Goal: Task Accomplishment & Management: Complete application form

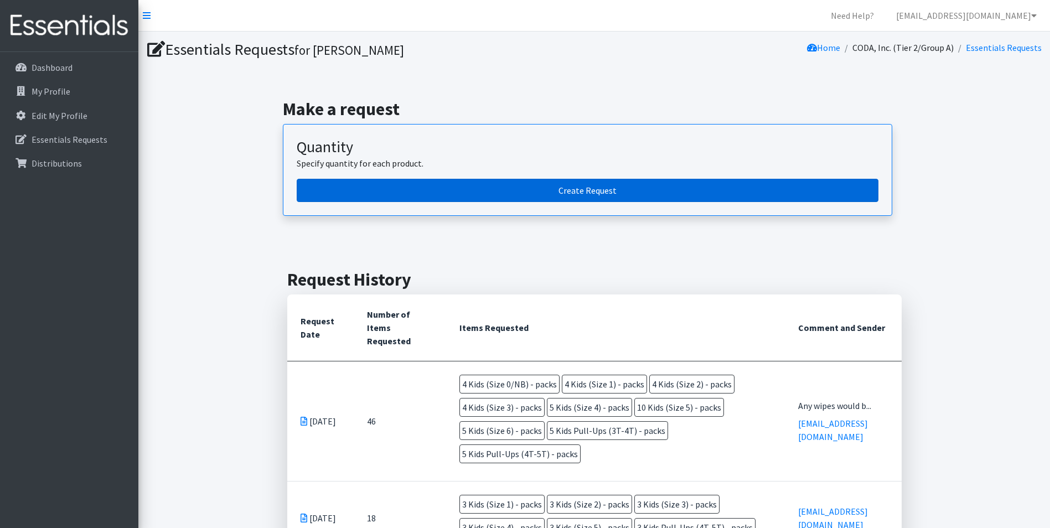
click at [522, 189] on link "Create Request" at bounding box center [588, 190] width 582 height 23
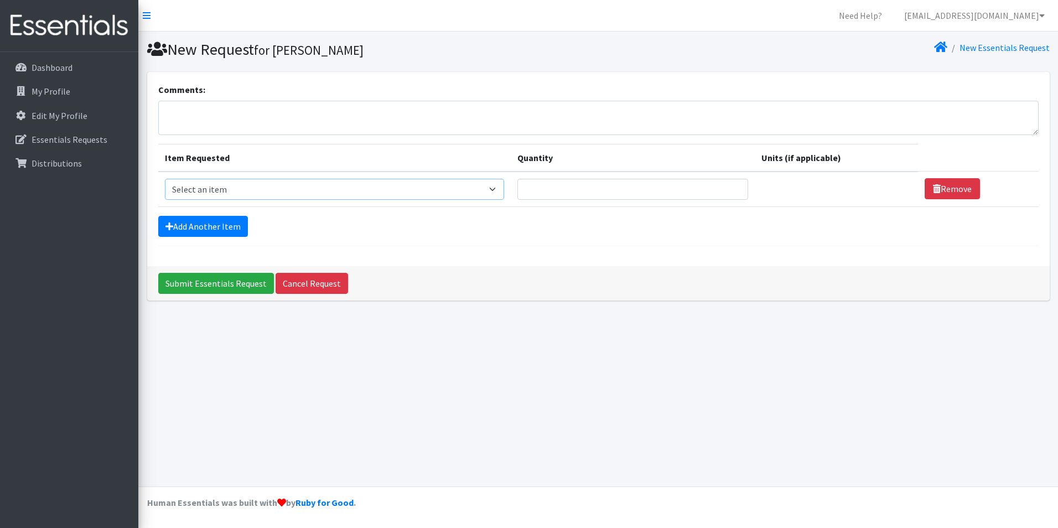
click at [301, 189] on select "Select an item Adult Briefs (Large, approx. 38"-56") Adult Briefs (Medium, appr…" at bounding box center [334, 189] width 339 height 21
select select "1187"
click at [165, 179] on select "Select an item Adult Briefs (Large, approx. 38"-56") Adult Briefs (Medium, appr…" at bounding box center [334, 189] width 339 height 21
click at [595, 188] on input "Quantity" at bounding box center [625, 189] width 227 height 21
click at [722, 187] on input "1" at bounding box center [625, 189] width 227 height 21
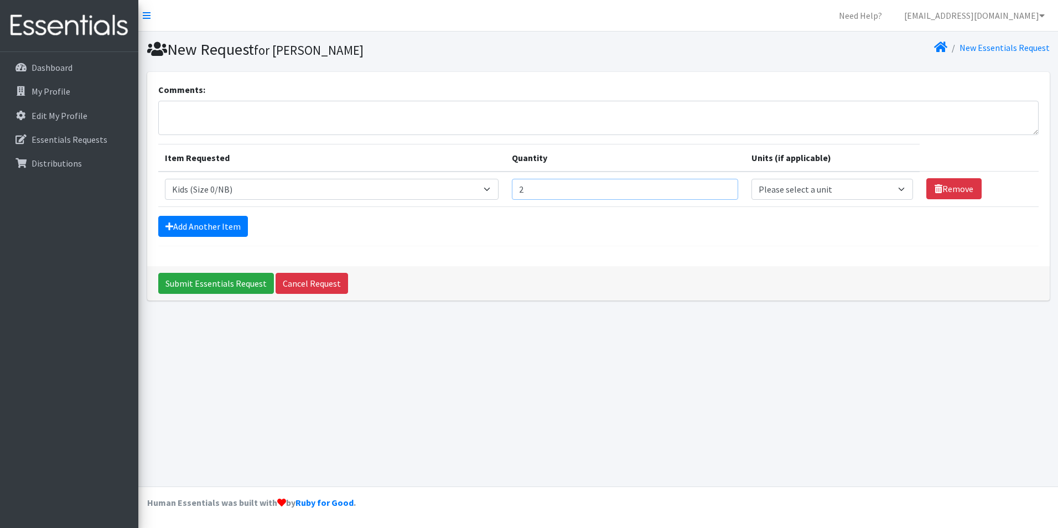
type input "2"
click at [722, 187] on input "2" at bounding box center [625, 189] width 227 height 21
click at [759, 187] on select "Please select a unit units packs" at bounding box center [833, 189] width 162 height 21
select select "pack"
click at [752, 179] on select "Please select a unit units packs" at bounding box center [833, 189] width 162 height 21
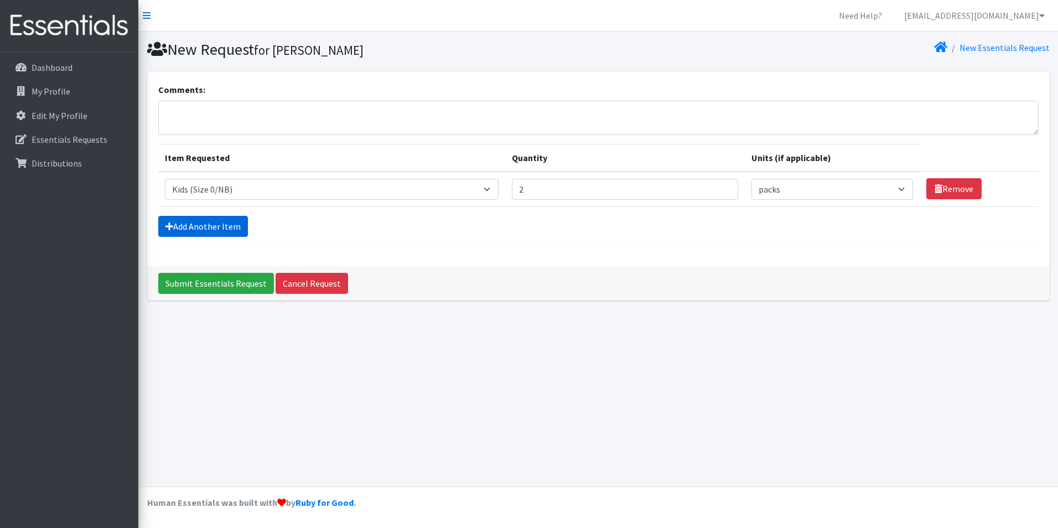
click at [203, 226] on link "Add Another Item" at bounding box center [203, 226] width 90 height 21
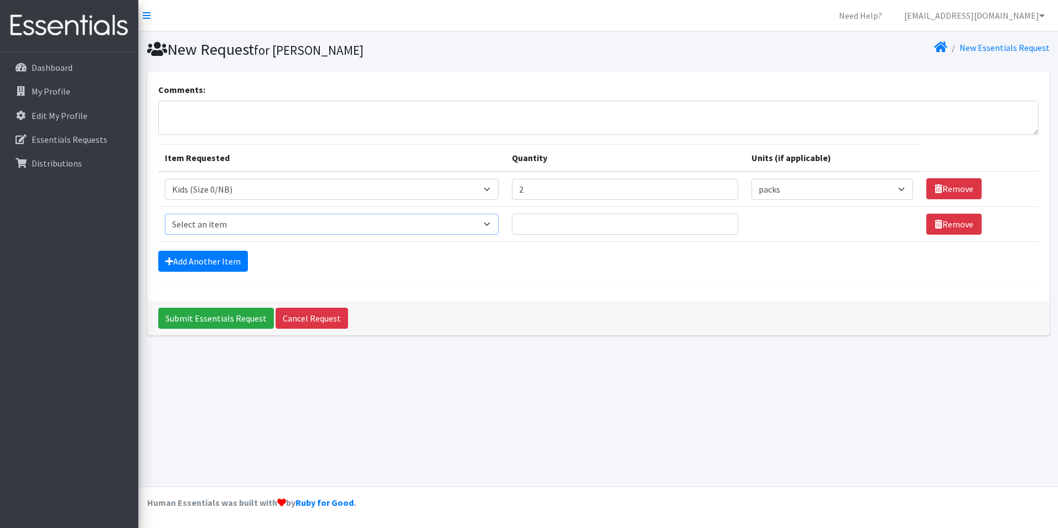
drag, startPoint x: 309, startPoint y: 229, endPoint x: 310, endPoint y: 235, distance: 6.7
click at [309, 229] on select "Select an item Adult Briefs (Large, approx. 38"-56") Adult Briefs (Medium, appr…" at bounding box center [332, 224] width 334 height 21
select select "1182"
click at [165, 214] on select "Select an item Adult Briefs (Large, approx. 38"-56") Adult Briefs (Medium, appr…" at bounding box center [332, 224] width 334 height 21
click at [570, 220] on input "Quantity" at bounding box center [625, 224] width 227 height 21
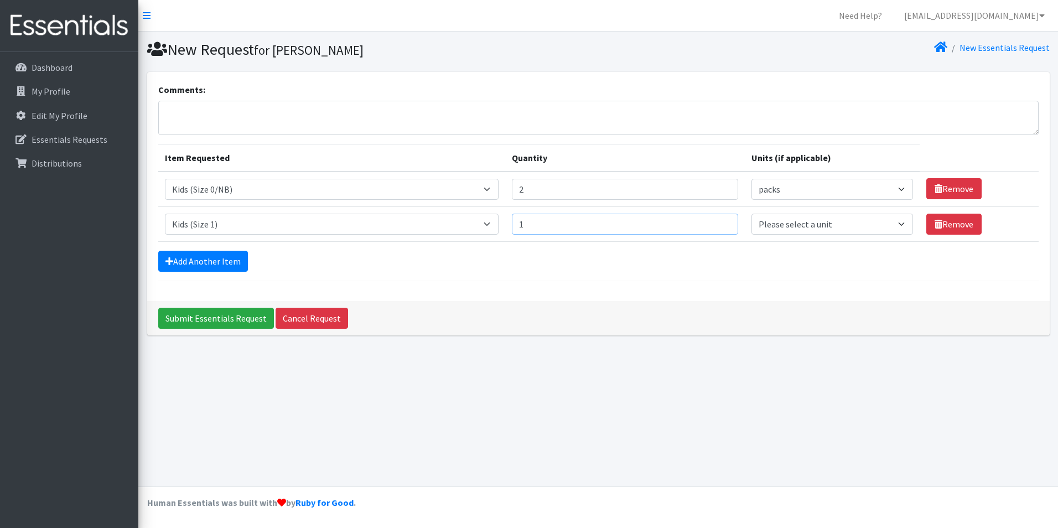
click at [720, 220] on input "1" at bounding box center [625, 224] width 227 height 21
click at [720, 220] on input "2" at bounding box center [625, 224] width 227 height 21
type input "3"
click at [720, 220] on input "3" at bounding box center [625, 224] width 227 height 21
click at [783, 231] on select "Please select a unit units packs" at bounding box center [833, 224] width 162 height 21
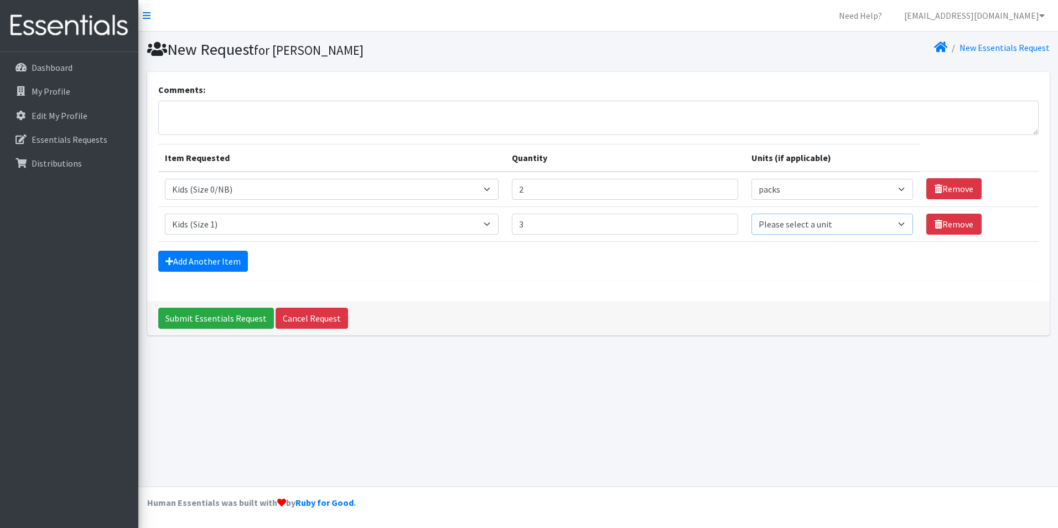
select select "pack"
click at [752, 214] on select "Please select a unit units packs" at bounding box center [833, 224] width 162 height 21
click at [190, 260] on link "Add Another Item" at bounding box center [203, 261] width 90 height 21
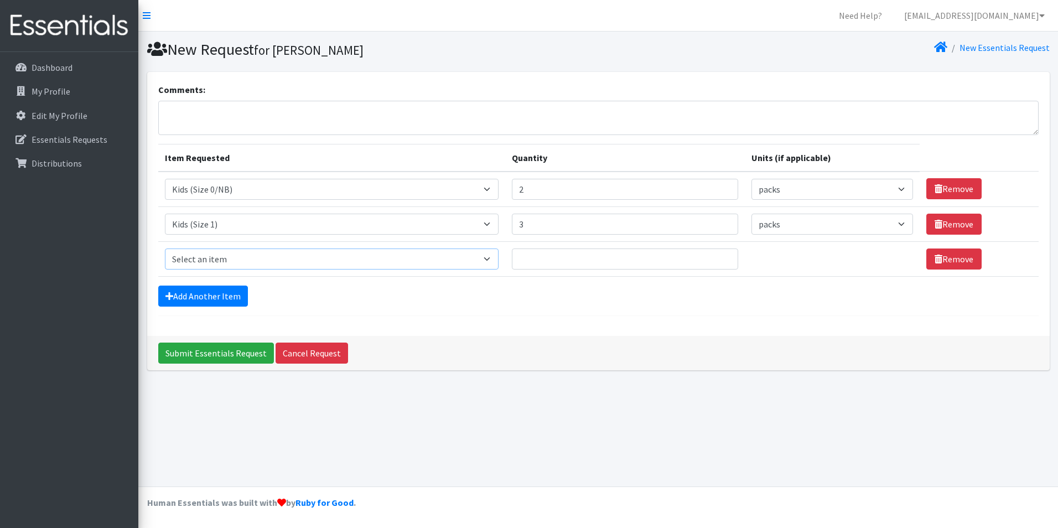
click at [252, 266] on select "Select an item Adult Briefs (Large, approx. 38"-56") Adult Briefs (Medium, appr…" at bounding box center [332, 258] width 334 height 21
click at [165, 248] on select "Select an item Adult Briefs (Large, approx. 38"-56") Adult Briefs (Medium, appr…" at bounding box center [332, 258] width 334 height 21
drag, startPoint x: 367, startPoint y: 262, endPoint x: 354, endPoint y: 265, distance: 13.7
click at [367, 262] on select "Select an item Adult Briefs (Large, approx. 38"-56") Adult Briefs (Medium, appr…" at bounding box center [332, 258] width 334 height 21
select select "1183"
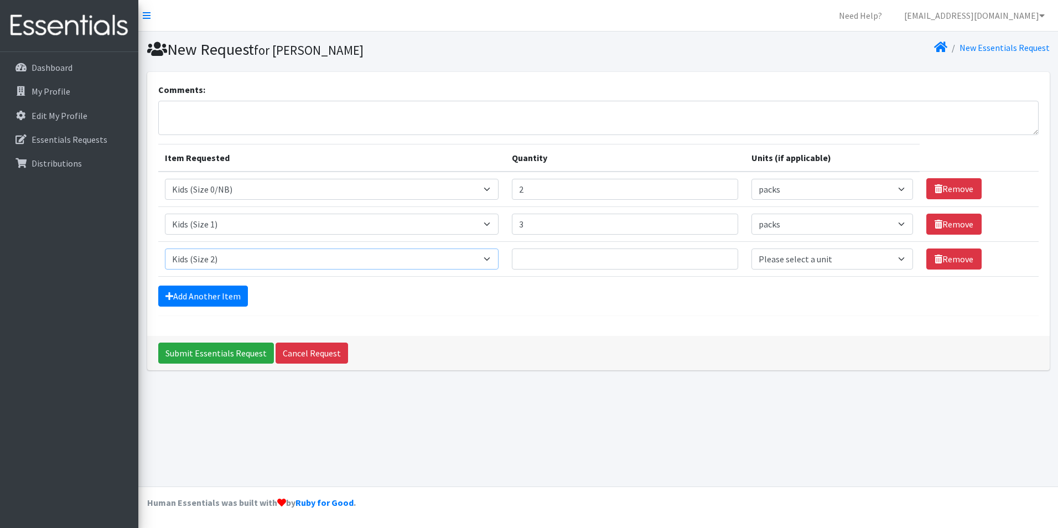
click at [165, 248] on select "Select an item Adult Briefs (Large, approx. 38"-56") Adult Briefs (Medium, appr…" at bounding box center [332, 258] width 334 height 21
click at [718, 256] on input "1" at bounding box center [625, 258] width 227 height 21
click at [718, 256] on input "2" at bounding box center [625, 258] width 227 height 21
click at [718, 256] on input "3" at bounding box center [625, 258] width 227 height 21
type input "4"
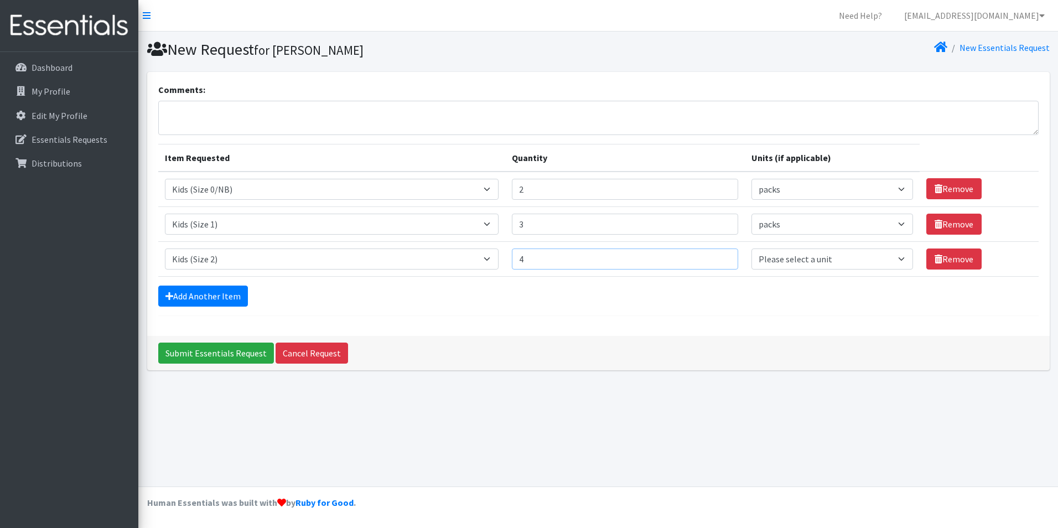
click at [718, 256] on input "4" at bounding box center [625, 258] width 227 height 21
click at [791, 264] on select "Please select a unit units packs" at bounding box center [833, 258] width 162 height 21
select select "pack"
click at [752, 248] on select "Please select a unit units packs" at bounding box center [833, 258] width 162 height 21
click at [216, 288] on link "Add Another Item" at bounding box center [203, 296] width 90 height 21
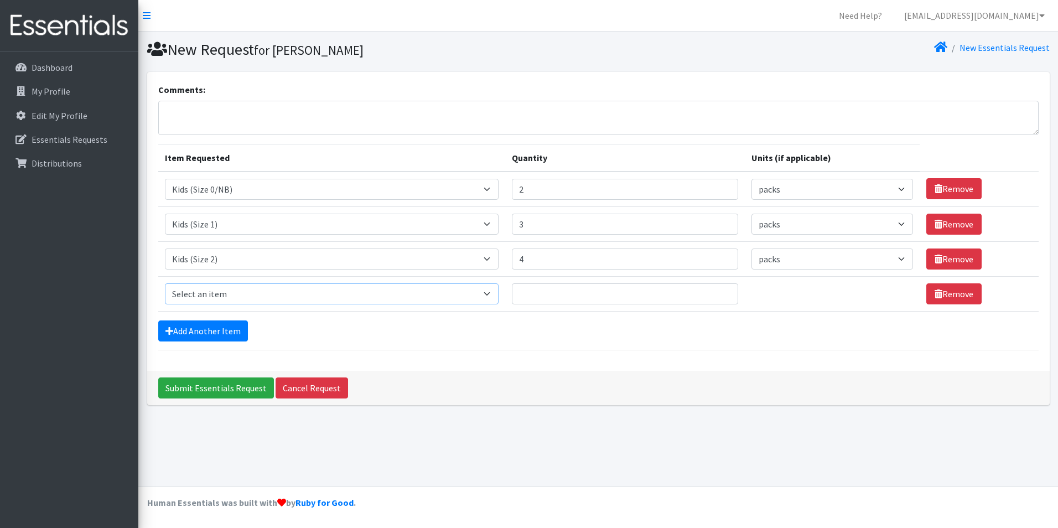
click at [213, 298] on select "Select an item Adult Briefs (Large, approx. 38"-56") Adult Briefs (Medium, appr…" at bounding box center [332, 293] width 334 height 21
select select "1186"
click at [165, 283] on select "Select an item Adult Briefs (Large, approx. 38"-56") Adult Briefs (Medium, appr…" at bounding box center [332, 293] width 334 height 21
click at [718, 292] on input "1" at bounding box center [625, 293] width 227 height 21
click at [718, 292] on input "2" at bounding box center [625, 293] width 227 height 21
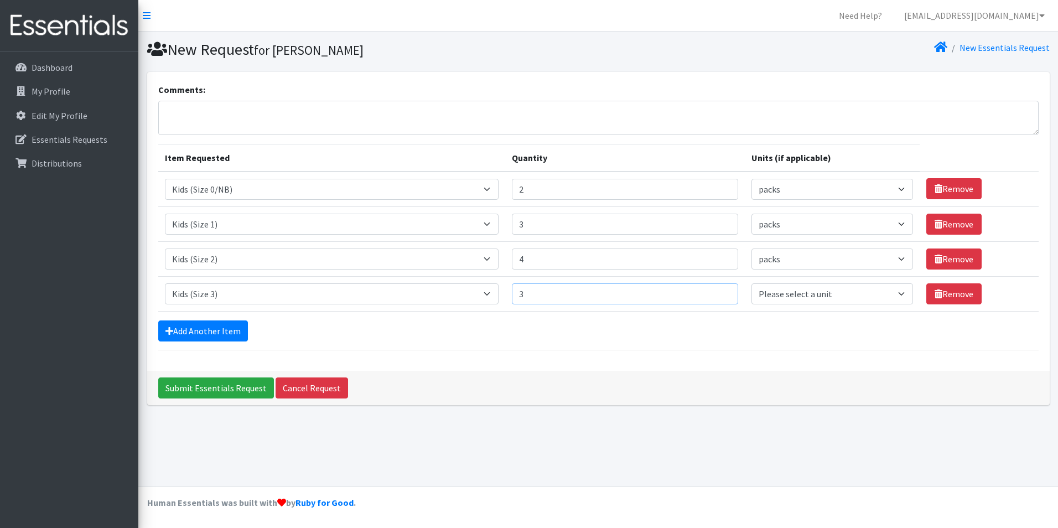
click at [718, 292] on input "3" at bounding box center [625, 293] width 227 height 21
type input "4"
click at [718, 292] on input "4" at bounding box center [625, 293] width 227 height 21
drag, startPoint x: 822, startPoint y: 299, endPoint x: 816, endPoint y: 306, distance: 9.0
click at [821, 299] on select "Please select a unit units packs" at bounding box center [833, 293] width 162 height 21
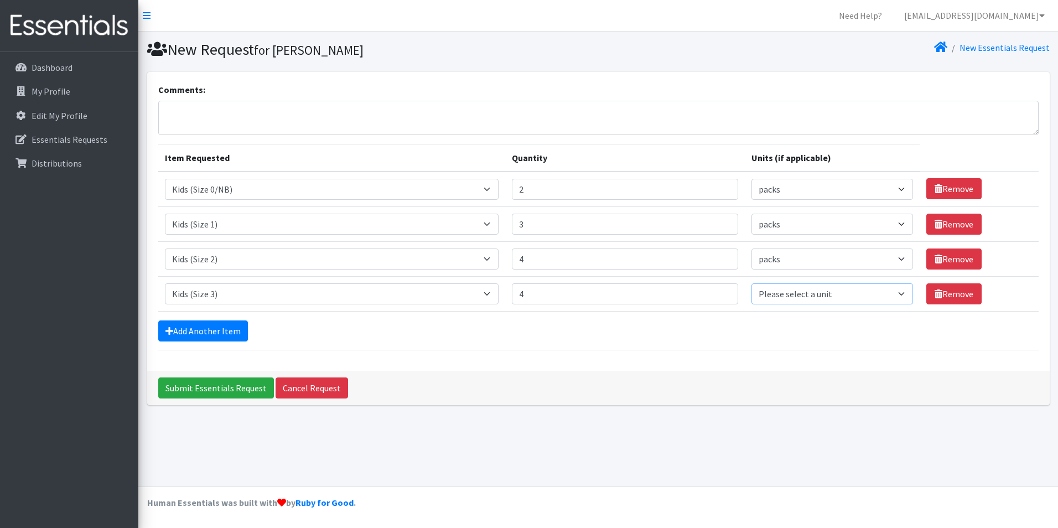
select select "pack"
click at [752, 283] on select "Please select a unit units packs" at bounding box center [833, 293] width 162 height 21
click at [226, 328] on link "Add Another Item" at bounding box center [203, 330] width 90 height 21
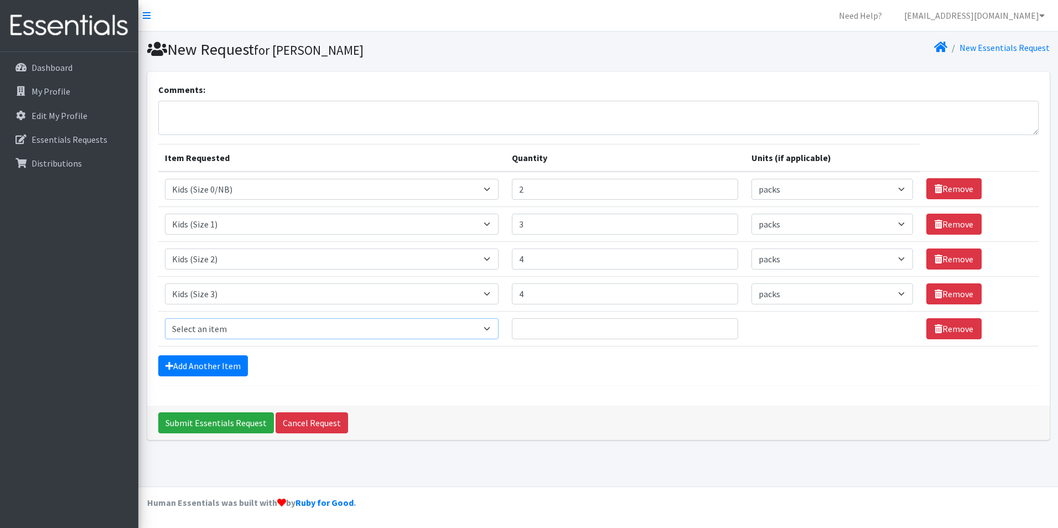
click at [231, 326] on select "Select an item Adult Briefs (Large, approx. 38"-56") Adult Briefs (Medium, appr…" at bounding box center [332, 328] width 334 height 21
select select "1626"
click at [165, 318] on select "Select an item Adult Briefs (Large, approx. 38"-56") Adult Briefs (Medium, appr…" at bounding box center [332, 328] width 334 height 21
click at [602, 332] on input "Quantity" at bounding box center [625, 328] width 227 height 21
click at [719, 326] on input "1" at bounding box center [625, 328] width 227 height 21
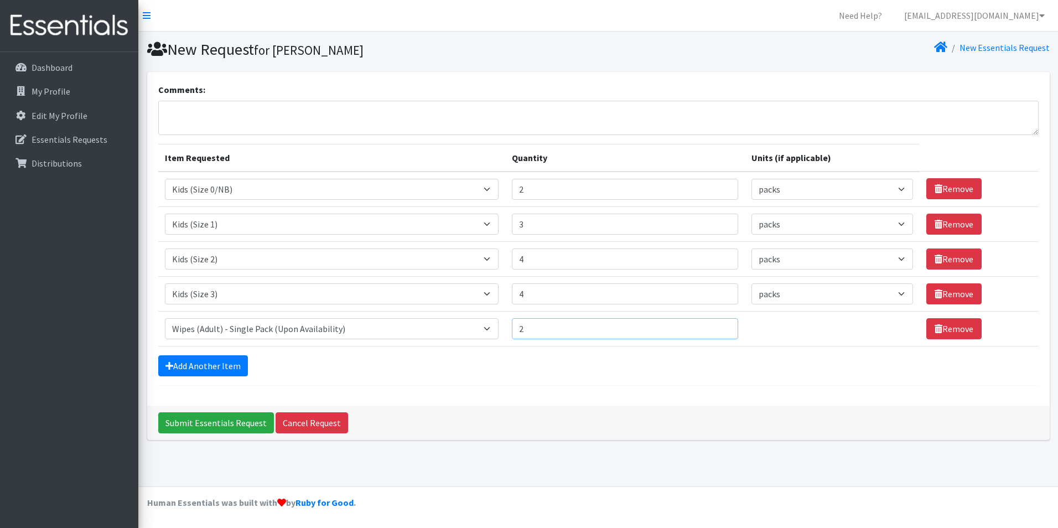
click at [719, 326] on input "2" at bounding box center [625, 328] width 227 height 21
type input "3"
click at [719, 326] on input "3" at bounding box center [625, 328] width 227 height 21
drag, startPoint x: 738, startPoint y: 370, endPoint x: 722, endPoint y: 372, distance: 16.2
click at [738, 370] on div "Add Another Item" at bounding box center [598, 365] width 881 height 21
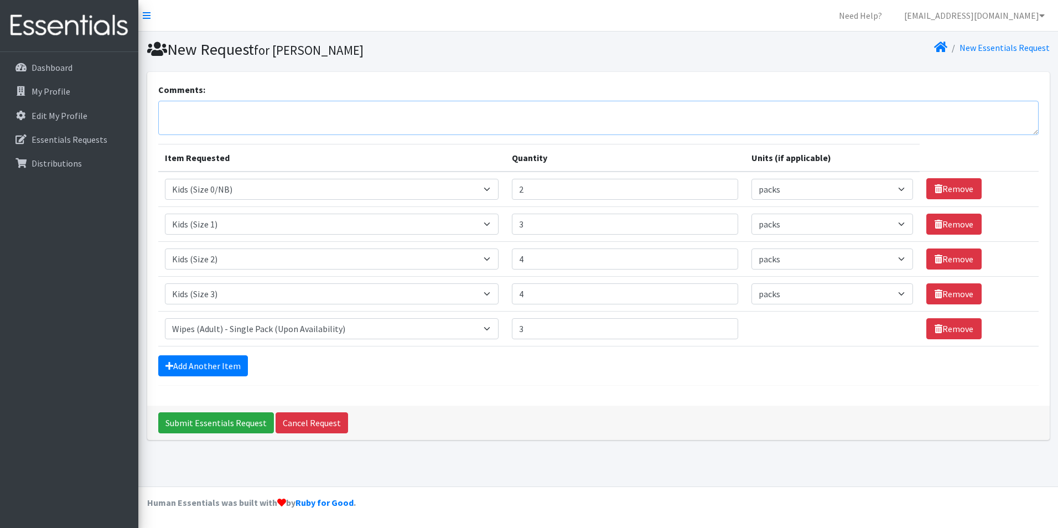
click at [290, 118] on textarea "Comments:" at bounding box center [598, 118] width 881 height 34
type textarea "Any formula or baby wipes would also be appreciated! Thank you."
click at [200, 359] on link "Add Another Item" at bounding box center [203, 365] width 90 height 21
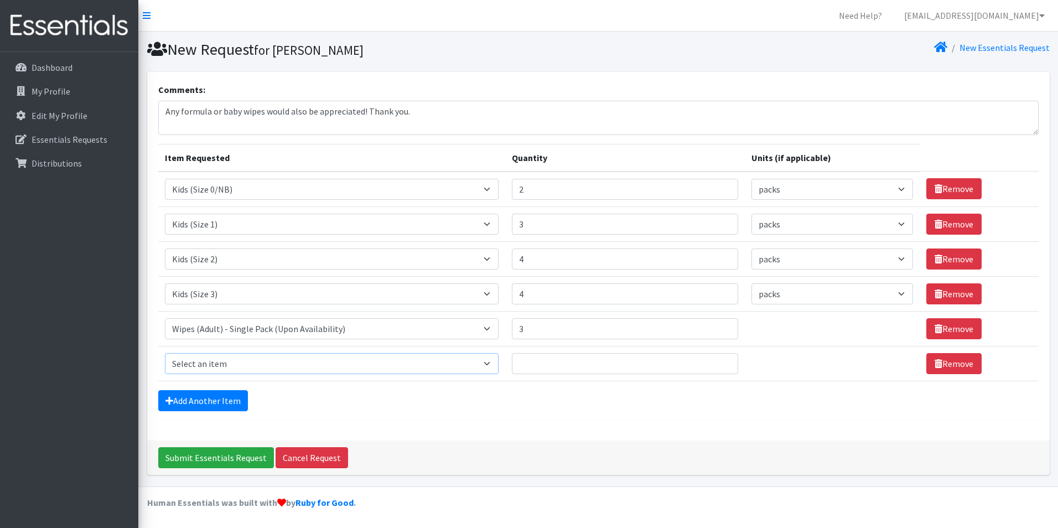
click at [229, 363] on select "Select an item Adult Briefs (Large, approx. 38"-56") Adult Briefs (Medium, appr…" at bounding box center [332, 363] width 334 height 21
select select "5111"
click at [165, 353] on select "Select an item Adult Briefs (Large, approx. 38"-56") Adult Briefs (Medium, appr…" at bounding box center [332, 363] width 334 height 21
click at [721, 361] on input "1" at bounding box center [625, 363] width 227 height 21
click at [721, 361] on input "2" at bounding box center [625, 363] width 227 height 21
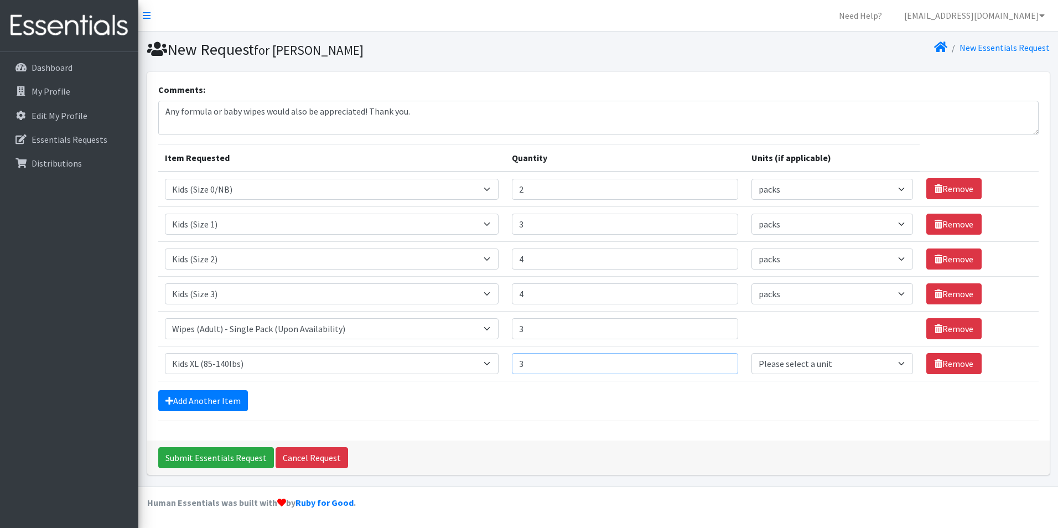
type input "3"
click at [721, 361] on input "3" at bounding box center [625, 363] width 227 height 21
click at [784, 370] on select "Please select a unit units packs" at bounding box center [833, 363] width 162 height 21
select select "pack"
click at [752, 353] on select "Please select a unit units packs" at bounding box center [833, 363] width 162 height 21
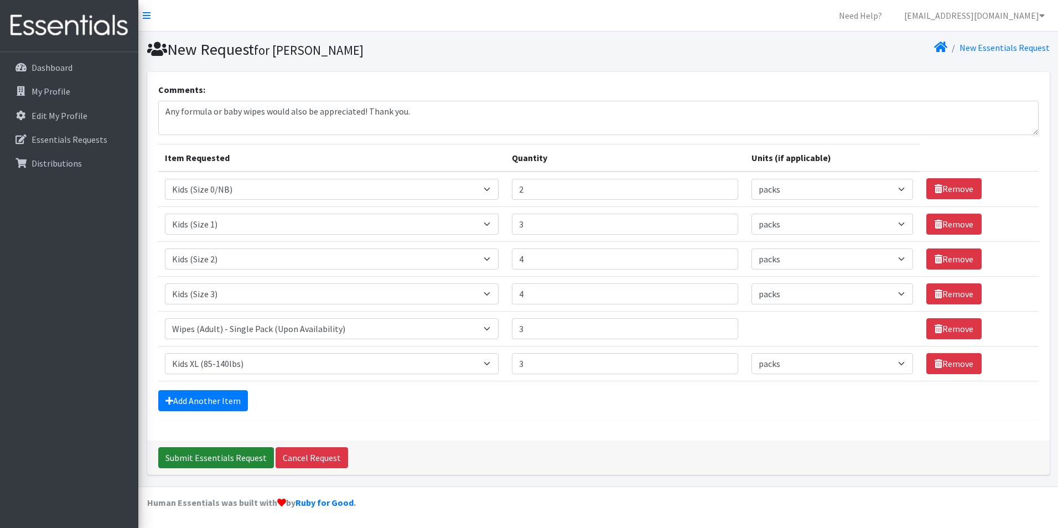
click at [226, 459] on input "Submit Essentials Request" at bounding box center [216, 457] width 116 height 21
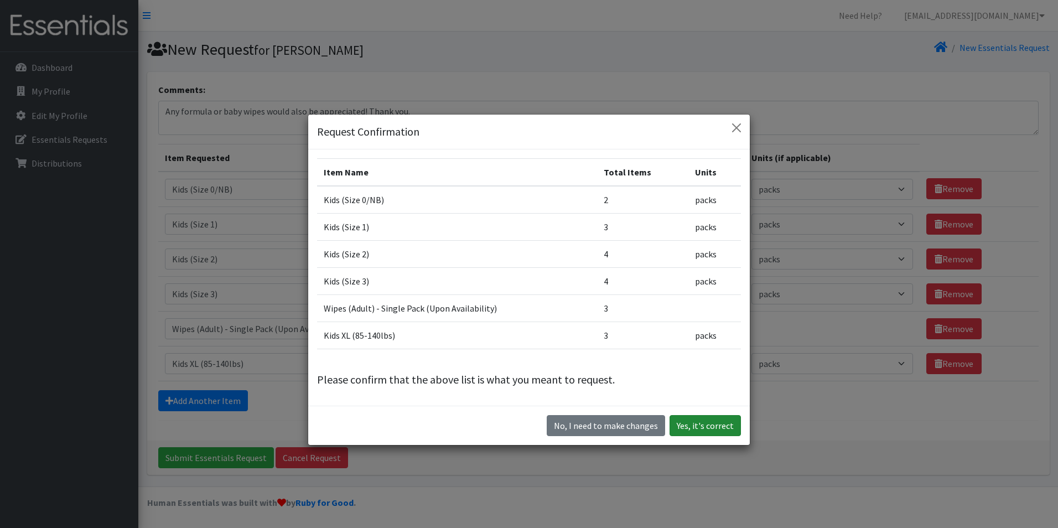
click at [708, 422] on button "Yes, it's correct" at bounding box center [705, 425] width 71 height 21
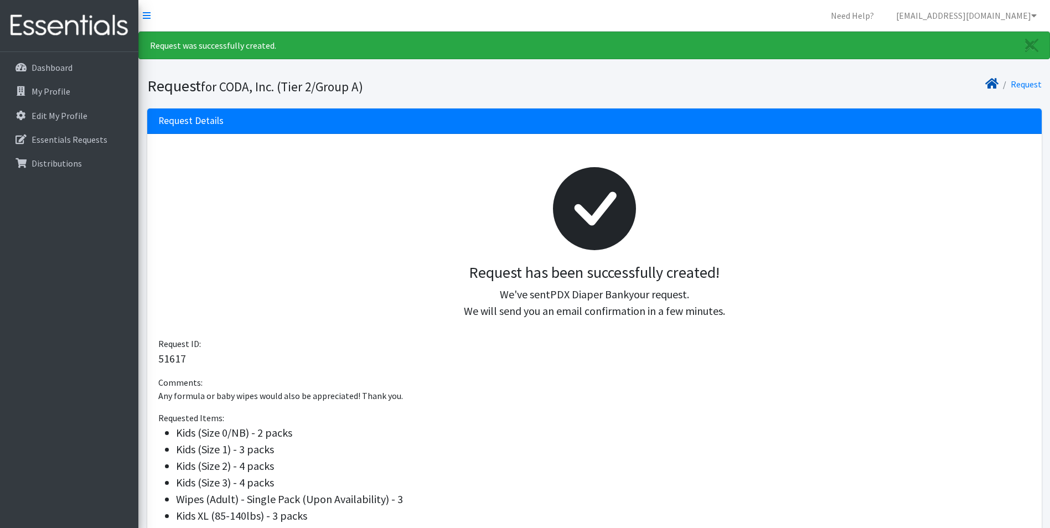
click at [992, 88] on icon at bounding box center [991, 83] width 13 height 9
